Goal: Complete application form: Complete application form

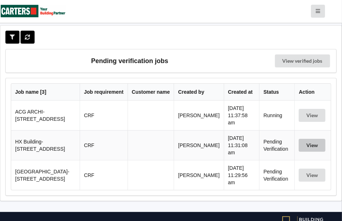
click at [312, 139] on button "View" at bounding box center [312, 145] width 27 height 13
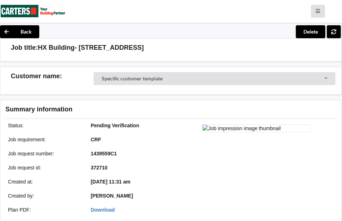
click at [156, 150] on div "1439559C1" at bounding box center [127, 153] width 83 height 7
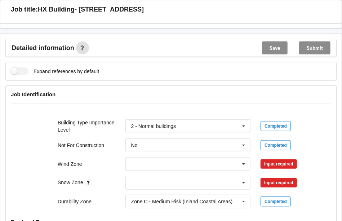
scroll to position [252, 0]
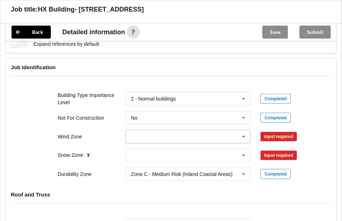
click at [150, 137] on input "text" at bounding box center [188, 136] width 125 height 13
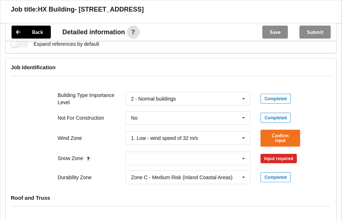
drag, startPoint x: 12, startPoint y: 136, endPoint x: 28, endPoint y: 136, distance: 16.6
click at [13, 136] on div "Building Type Importance Level 2 - Normal buildings 1 - Low degree of hazard 2 …" at bounding box center [171, 138] width 331 height 102
click at [153, 159] on input "text" at bounding box center [188, 158] width 125 height 13
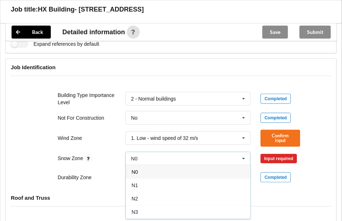
click at [149, 173] on div "N0" at bounding box center [188, 171] width 125 height 13
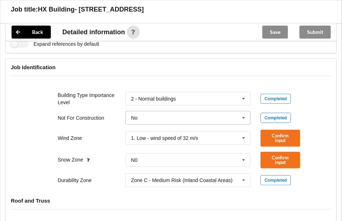
click at [168, 120] on input "text" at bounding box center [188, 117] width 125 height 13
click at [45, 131] on div "Wind Zone 1. Low - wind speed of 32 m/s 1. Low - wind speed of 32 m/s 2. Medium…" at bounding box center [171, 138] width 271 height 27
click at [150, 137] on div "1. Low - wind speed of 32 m/s" at bounding box center [164, 138] width 67 height 5
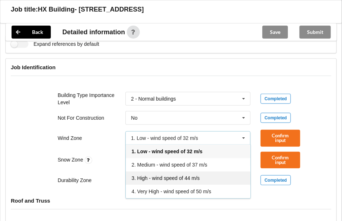
click at [176, 175] on span "3. High - wind speed of 44 m/s" at bounding box center [166, 178] width 68 height 6
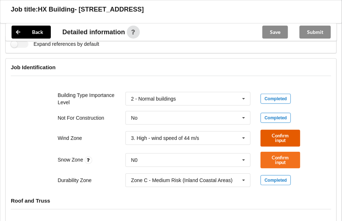
click at [289, 135] on button "Confirm input" at bounding box center [281, 138] width 40 height 17
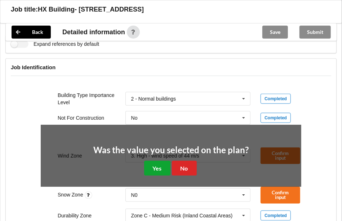
click at [152, 167] on button "Yes" at bounding box center [157, 168] width 26 height 15
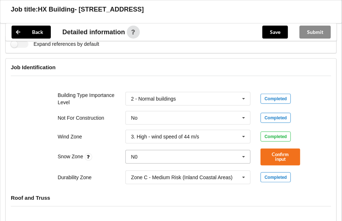
click at [151, 158] on input "text" at bounding box center [188, 156] width 125 height 13
click at [278, 158] on button "Confirm input" at bounding box center [281, 157] width 40 height 17
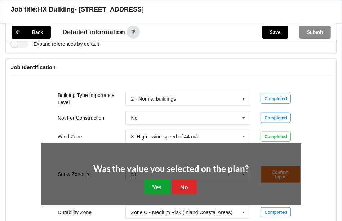
click at [154, 184] on button "Yes" at bounding box center [157, 187] width 26 height 15
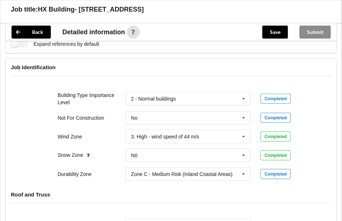
click at [26, 137] on div "Building Type Importance Level 2 - Normal buildings 1 - Low degree of hazard 2 …" at bounding box center [171, 137] width 331 height 100
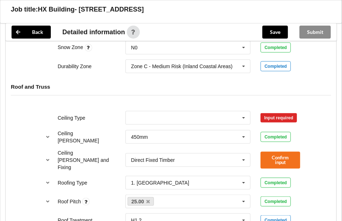
scroll to position [361, 0]
click at [164, 116] on input "text" at bounding box center [188, 117] width 125 height 13
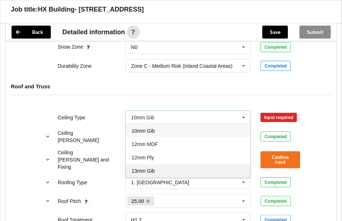
click at [145, 169] on span "13mm Gib" at bounding box center [143, 171] width 23 height 6
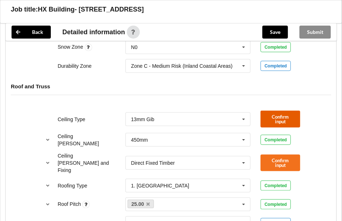
click at [282, 117] on button "Confirm input" at bounding box center [281, 119] width 40 height 17
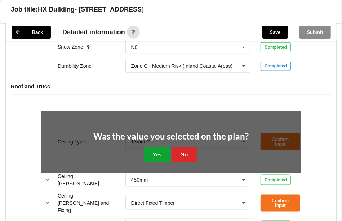
drag, startPoint x: 153, startPoint y: 157, endPoint x: 164, endPoint y: 142, distance: 18.4
click at [154, 157] on button "Yes" at bounding box center [157, 154] width 26 height 15
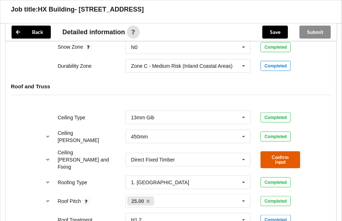
click at [272, 156] on button "Confirm input" at bounding box center [281, 159] width 40 height 17
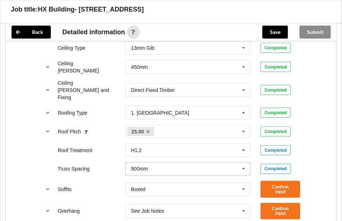
scroll to position [433, 0]
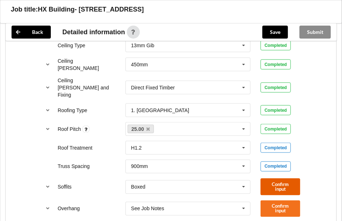
click at [288, 179] on button "Confirm input" at bounding box center [281, 187] width 40 height 17
click at [274, 179] on button "Confirm input" at bounding box center [281, 187] width 40 height 17
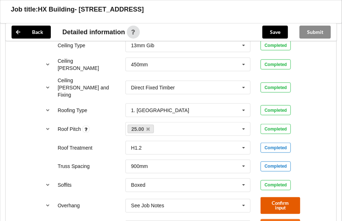
click at [283, 200] on button "Confirm input" at bounding box center [281, 205] width 40 height 17
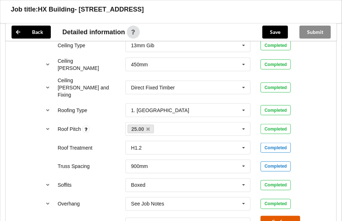
click at [286, 217] on button "Confirm input" at bounding box center [281, 224] width 40 height 17
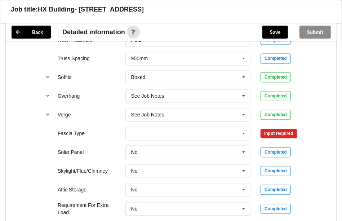
scroll to position [541, 0]
click at [214, 127] on input "text" at bounding box center [188, 133] width 125 height 13
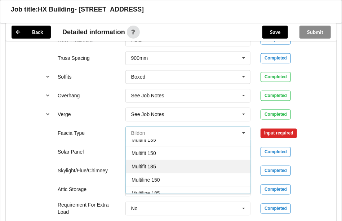
scroll to position [216, 0]
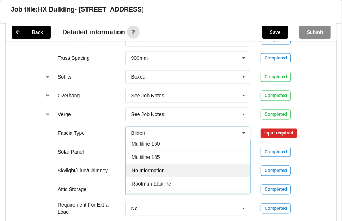
click at [172, 164] on div "No Information" at bounding box center [188, 170] width 125 height 13
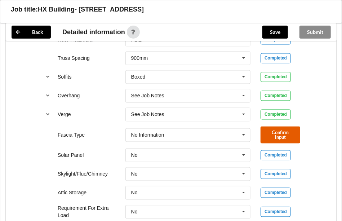
click at [291, 128] on button "Confirm input" at bounding box center [281, 135] width 40 height 17
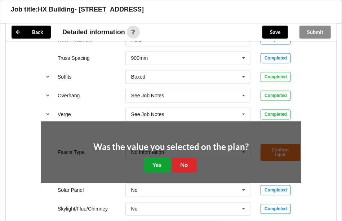
click at [159, 158] on button "Yes" at bounding box center [157, 165] width 26 height 15
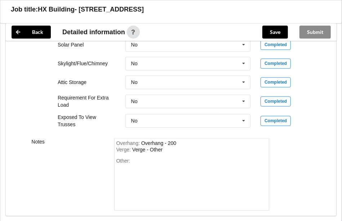
scroll to position [649, 0]
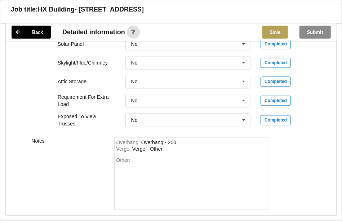
click at [286, 29] on button "Save" at bounding box center [276, 32] width 26 height 13
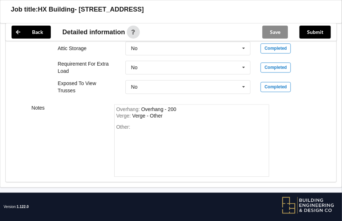
scroll to position [646, 0]
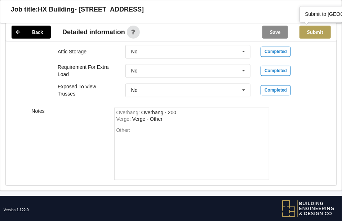
click at [318, 28] on button "Submit" at bounding box center [315, 32] width 31 height 13
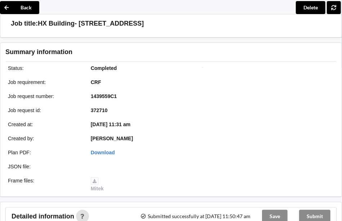
scroll to position [0, 0]
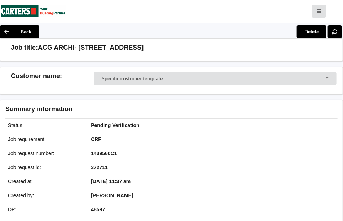
click at [303, 131] on div at bounding box center [257, 200] width 171 height 163
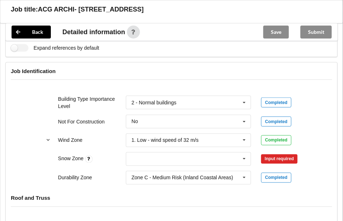
scroll to position [289, 0]
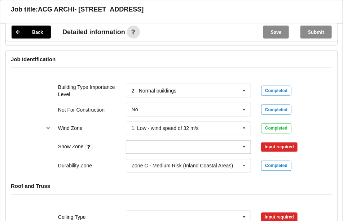
click at [162, 143] on input "text" at bounding box center [189, 147] width 125 height 13
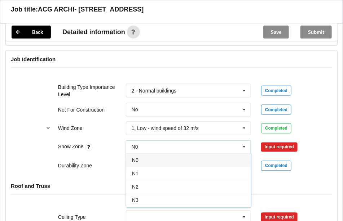
click at [138, 159] on span "N0" at bounding box center [135, 161] width 6 height 6
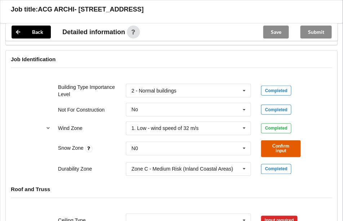
click at [274, 147] on button "Confirm input" at bounding box center [281, 149] width 40 height 17
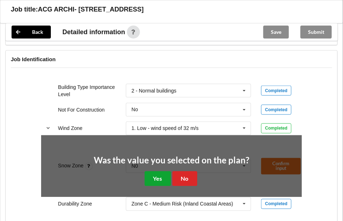
click at [158, 173] on button "Yes" at bounding box center [158, 179] width 26 height 15
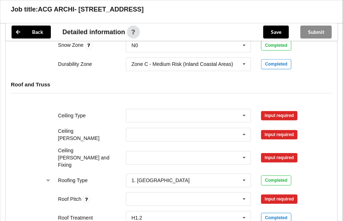
scroll to position [397, 0]
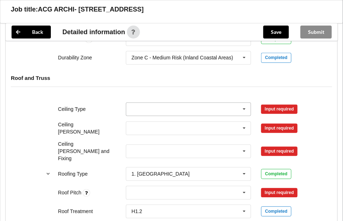
click at [143, 110] on input "text" at bounding box center [189, 109] width 125 height 13
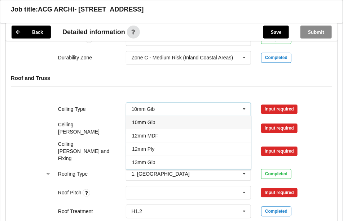
click at [144, 125] on div "10mm Gib" at bounding box center [188, 122] width 125 height 13
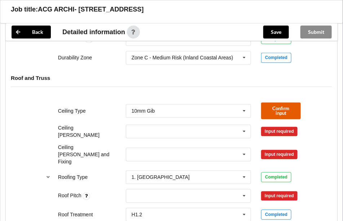
click at [286, 107] on button "Confirm input" at bounding box center [281, 111] width 40 height 17
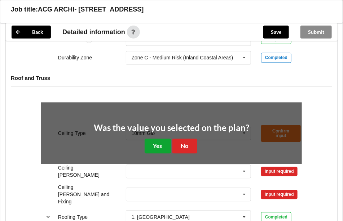
click at [158, 143] on button "Yes" at bounding box center [158, 146] width 26 height 15
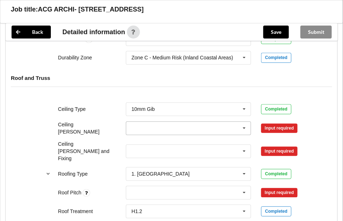
click at [160, 126] on input "text" at bounding box center [189, 128] width 125 height 13
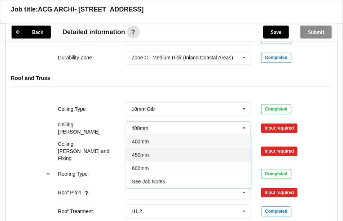
click at [144, 153] on span "450mm" at bounding box center [140, 156] width 17 height 6
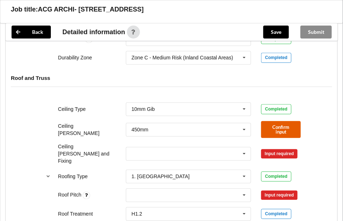
click at [267, 123] on button "Confirm input" at bounding box center [281, 130] width 40 height 17
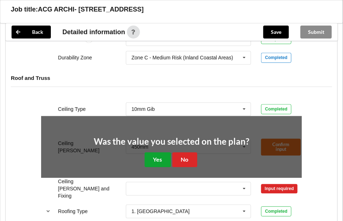
click at [159, 158] on button "Yes" at bounding box center [158, 160] width 26 height 15
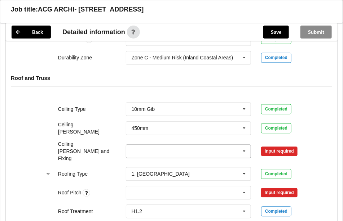
click at [155, 148] on input "text" at bounding box center [189, 151] width 125 height 13
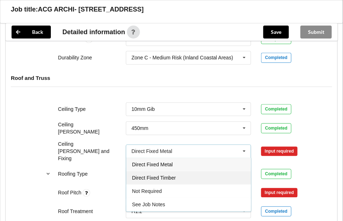
click at [171, 176] on span "Direct Fixed Timber" at bounding box center [154, 179] width 44 height 6
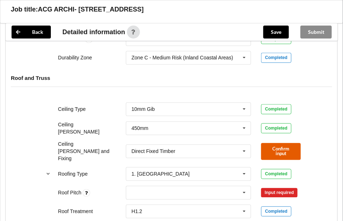
click at [286, 144] on button "Confirm input" at bounding box center [281, 152] width 40 height 17
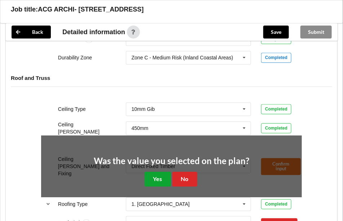
click at [156, 176] on button "Yes" at bounding box center [158, 179] width 26 height 15
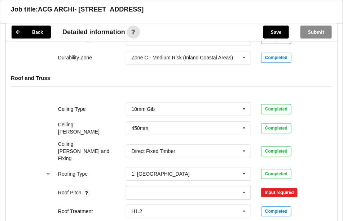
click at [157, 186] on div "None" at bounding box center [189, 193] width 126 height 14
type input "18 & 30"
click at [153, 200] on div "Add 18 & 30" at bounding box center [188, 206] width 125 height 13
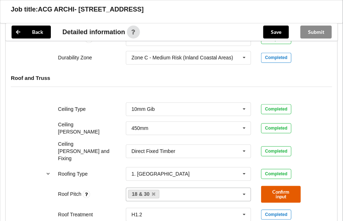
click at [291, 186] on button "Confirm input" at bounding box center [281, 194] width 40 height 17
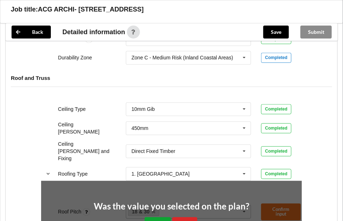
click at [157, 218] on button "Yes" at bounding box center [158, 225] width 26 height 15
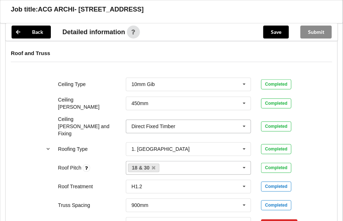
scroll to position [469, 0]
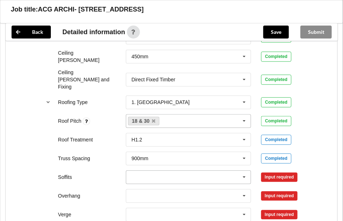
click at [146, 171] on input "text" at bounding box center [189, 177] width 125 height 13
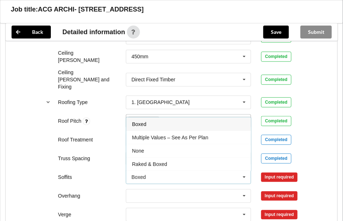
drag, startPoint x: 168, startPoint y: 128, endPoint x: 158, endPoint y: 148, distance: 21.8
click at [169, 135] on span "Multiple Values – See As Per Plan" at bounding box center [170, 138] width 76 height 6
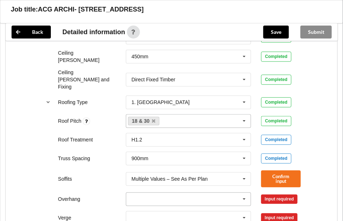
click at [146, 193] on input "text" at bounding box center [189, 199] width 125 height 13
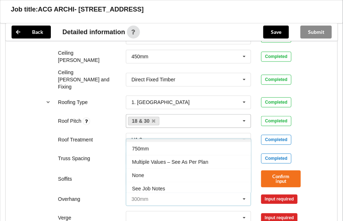
scroll to position [39, 0]
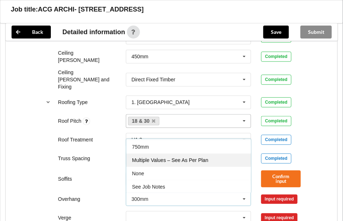
click at [165, 158] on span "Multiple Values – See As Per Plan" at bounding box center [170, 161] width 76 height 6
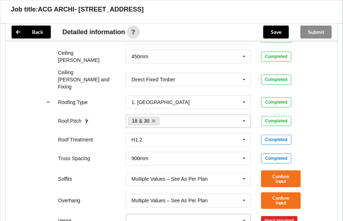
click at [141, 215] on input "text" at bounding box center [189, 221] width 125 height 13
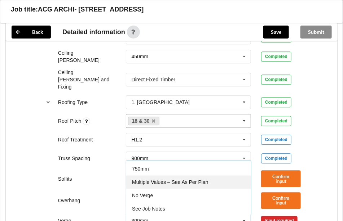
click at [162, 180] on span "Multiple Values – See As Per Plan" at bounding box center [170, 183] width 76 height 6
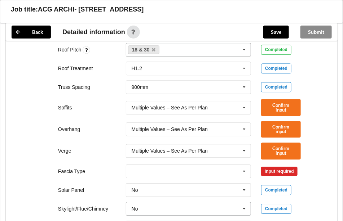
scroll to position [541, 0]
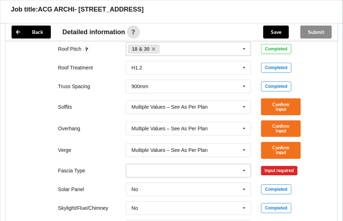
click at [153, 164] on input "text" at bounding box center [189, 170] width 125 height 13
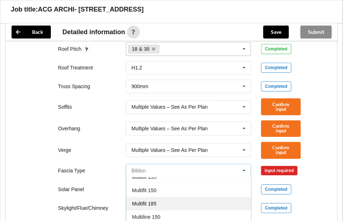
scroll to position [216, 0]
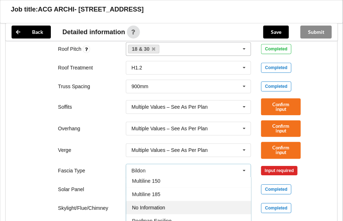
click at [156, 205] on span "No Information" at bounding box center [148, 208] width 33 height 6
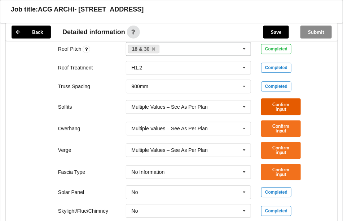
click at [282, 99] on button "Confirm input" at bounding box center [281, 106] width 40 height 17
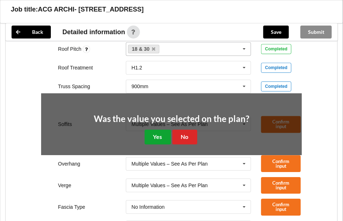
click at [159, 130] on button "Yes" at bounding box center [158, 137] width 26 height 15
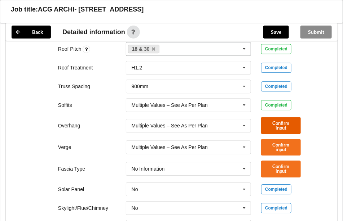
click at [277, 118] on button "Confirm input" at bounding box center [281, 125] width 40 height 17
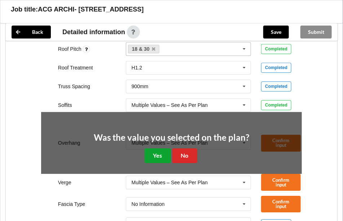
click at [159, 149] on button "Yes" at bounding box center [158, 156] width 26 height 15
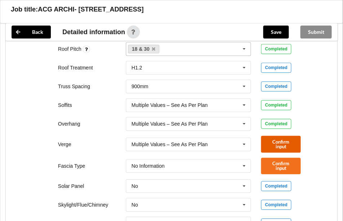
click at [274, 136] on button "Confirm input" at bounding box center [281, 144] width 40 height 17
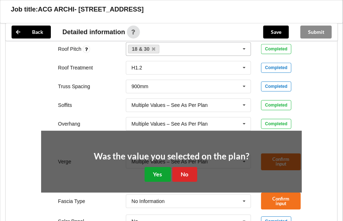
click at [166, 167] on button "Yes" at bounding box center [158, 174] width 26 height 15
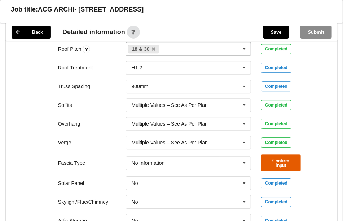
click at [283, 155] on button "Confirm input" at bounding box center [281, 163] width 40 height 17
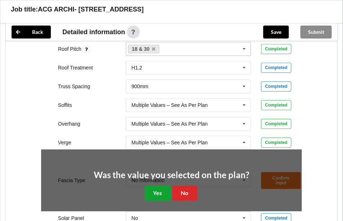
click at [159, 186] on button "Yes" at bounding box center [158, 193] width 26 height 15
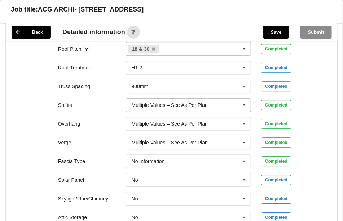
click at [169, 103] on div "Multiple Values – See As Per Plan" at bounding box center [170, 105] width 76 height 5
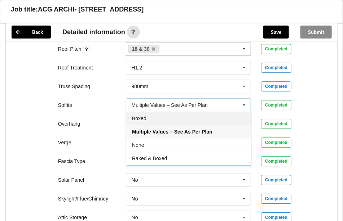
click at [138, 116] on span "Boxed" at bounding box center [139, 119] width 14 height 6
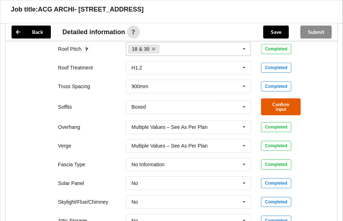
click at [289, 98] on button "Confirm input" at bounding box center [281, 106] width 40 height 17
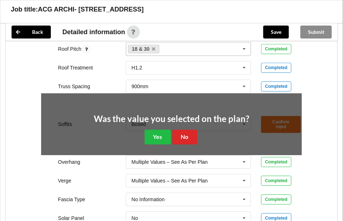
click at [162, 118] on div "Was the value you selected on the plan? Yes No" at bounding box center [171, 130] width 155 height 30
click at [156, 130] on button "Yes" at bounding box center [158, 137] width 26 height 15
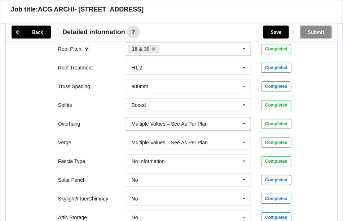
click at [245, 118] on icon at bounding box center [244, 124] width 11 height 13
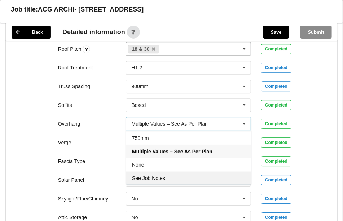
click at [160, 176] on span "See Job Notes" at bounding box center [148, 179] width 33 height 6
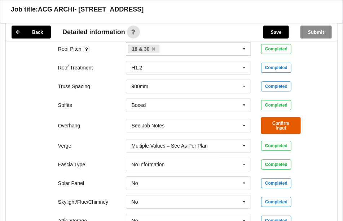
click at [279, 117] on button "Confirm input" at bounding box center [281, 125] width 40 height 17
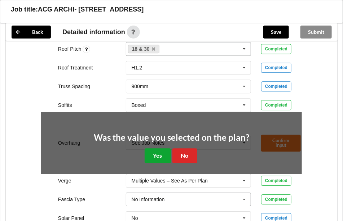
click at [159, 149] on button "Yes" at bounding box center [158, 156] width 26 height 15
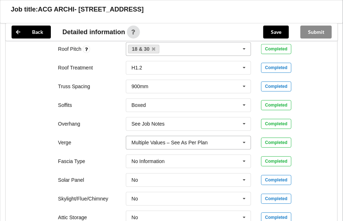
click at [181, 136] on input "text" at bounding box center [189, 142] width 125 height 13
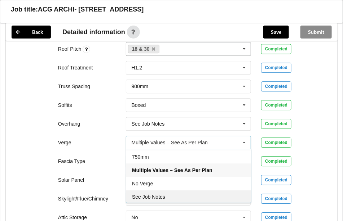
click at [161, 190] on div "See Job Notes" at bounding box center [188, 196] width 125 height 13
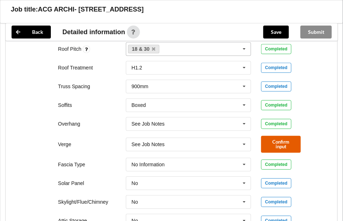
click at [288, 136] on button "Confirm input" at bounding box center [281, 144] width 40 height 17
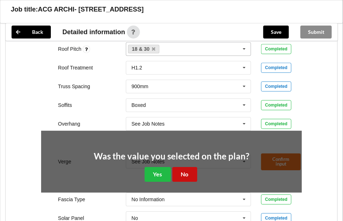
click at [182, 167] on button "No" at bounding box center [184, 174] width 25 height 15
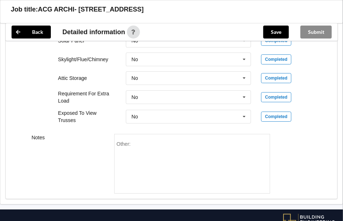
scroll to position [694, 0]
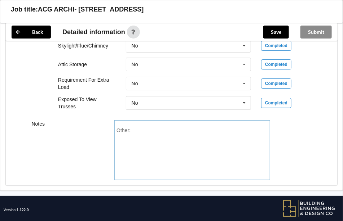
click at [154, 141] on div "Other:" at bounding box center [191, 153] width 151 height 50
click at [268, 33] on button "Save" at bounding box center [276, 32] width 26 height 13
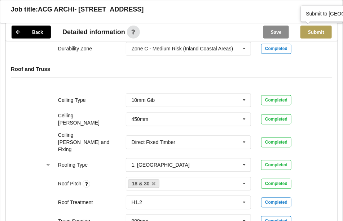
click at [320, 32] on button "Submit" at bounding box center [315, 32] width 31 height 13
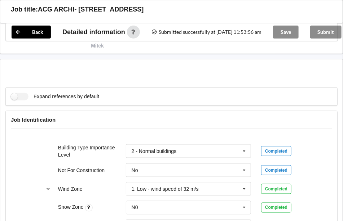
scroll to position [192, 0]
